Goal: Task Accomplishment & Management: Manage account settings

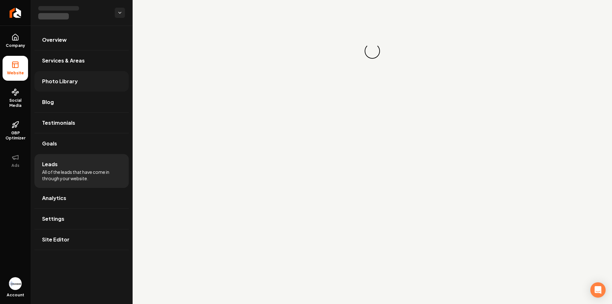
click at [62, 87] on link "Photo Library" at bounding box center [81, 81] width 94 height 20
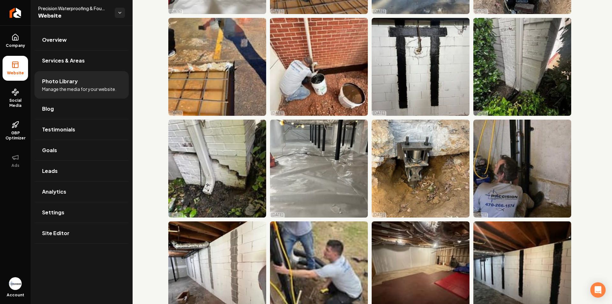
scroll to position [2485, 0]
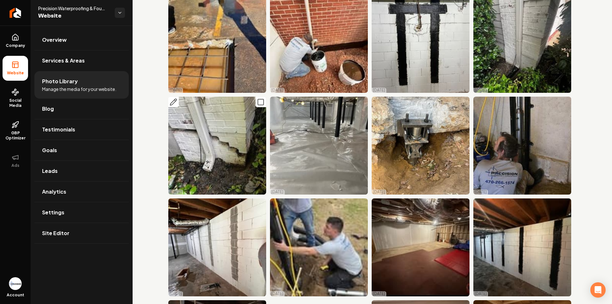
click at [223, 116] on img "Main content area" at bounding box center [217, 146] width 98 height 98
click at [227, 105] on img "Main content area" at bounding box center [217, 146] width 98 height 98
click at [259, 98] on icon "Main content area" at bounding box center [261, 102] width 8 height 8
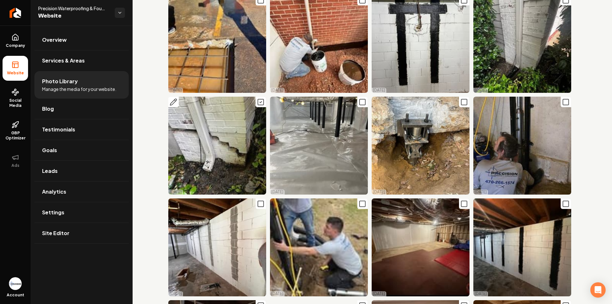
click at [259, 98] on icon "Main content area" at bounding box center [261, 102] width 8 height 8
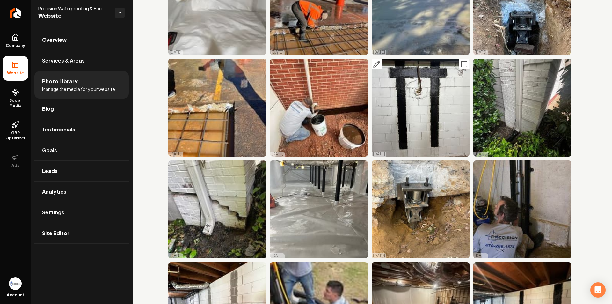
scroll to position [2390, 0]
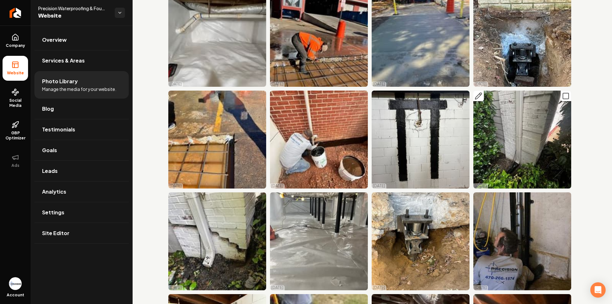
click at [524, 121] on img "Main content area" at bounding box center [522, 139] width 98 height 98
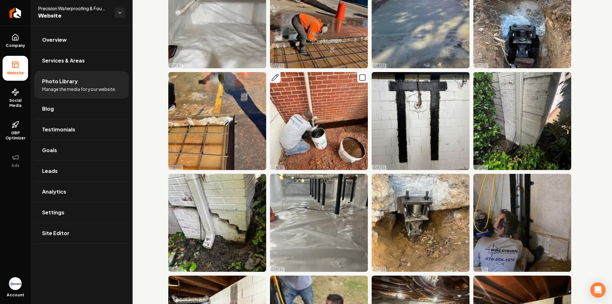
scroll to position [2453, 0]
